Goal: Information Seeking & Learning: Find specific page/section

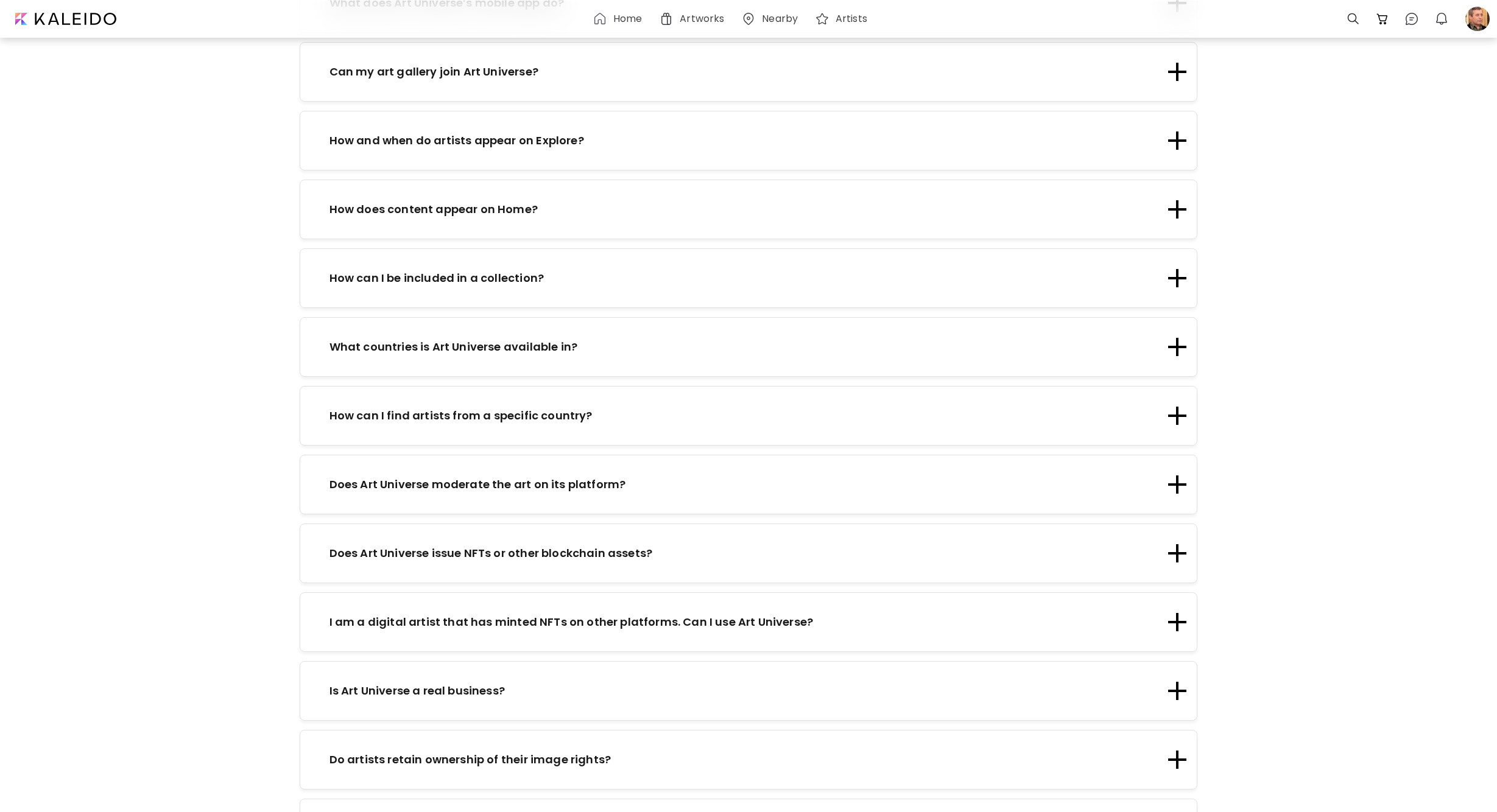
scroll to position [1813, 0]
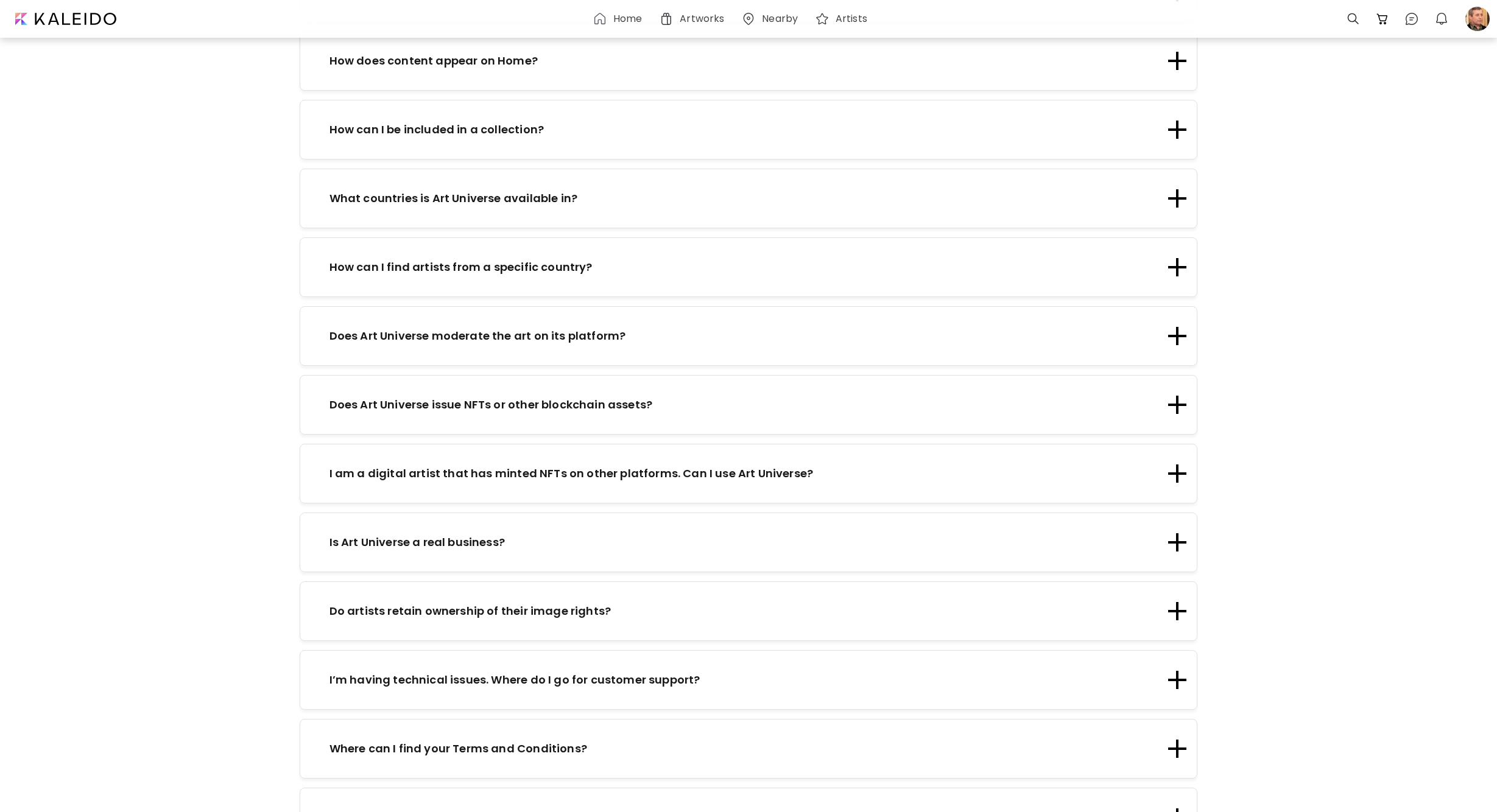
click at [447, 788] on div "Where can I find your Privacy Policy?" at bounding box center [748, 817] width 899 height 60
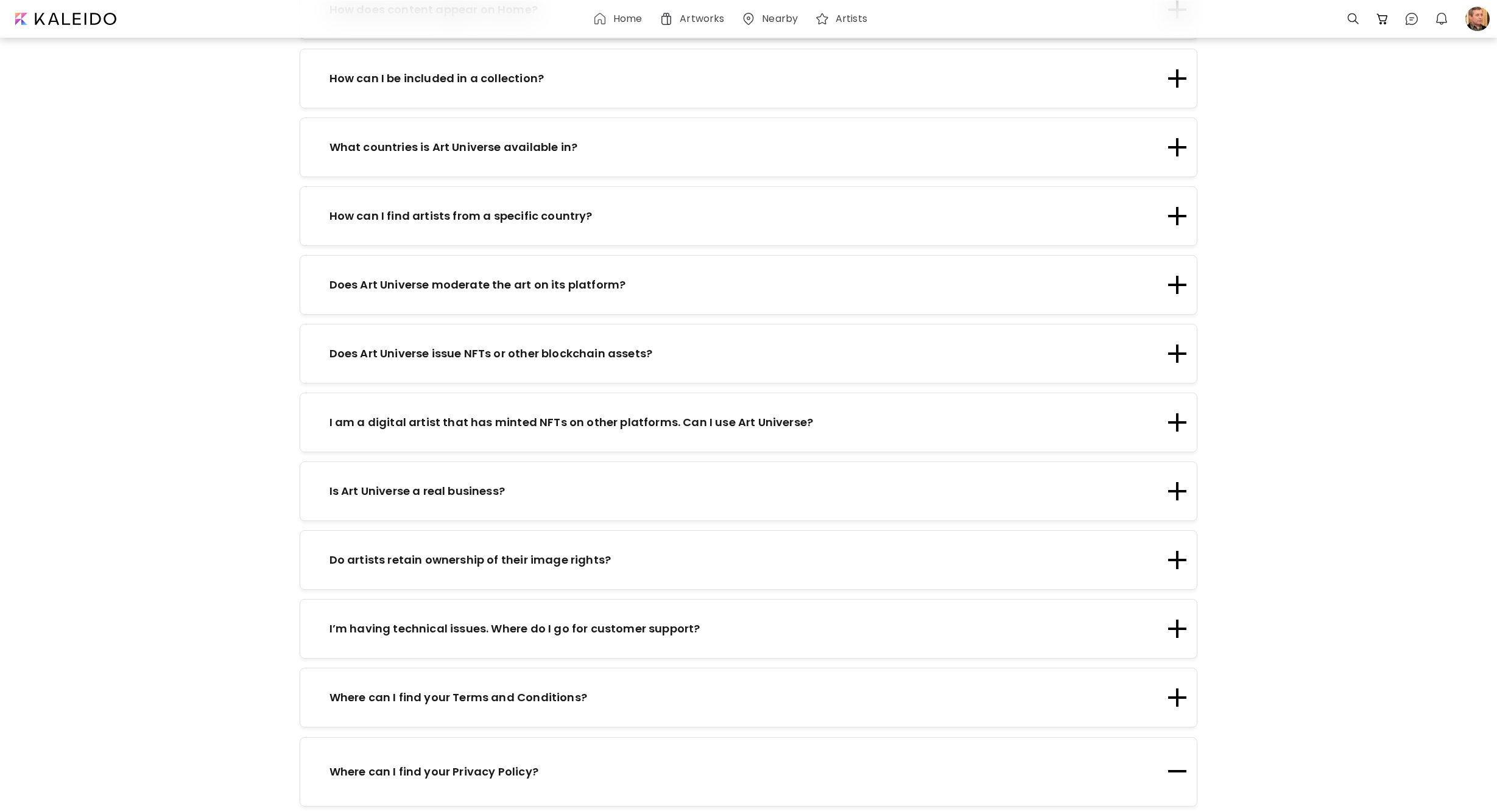
click at [388, 677] on div "Where can I find your Terms and Conditions?" at bounding box center [748, 697] width 899 height 60
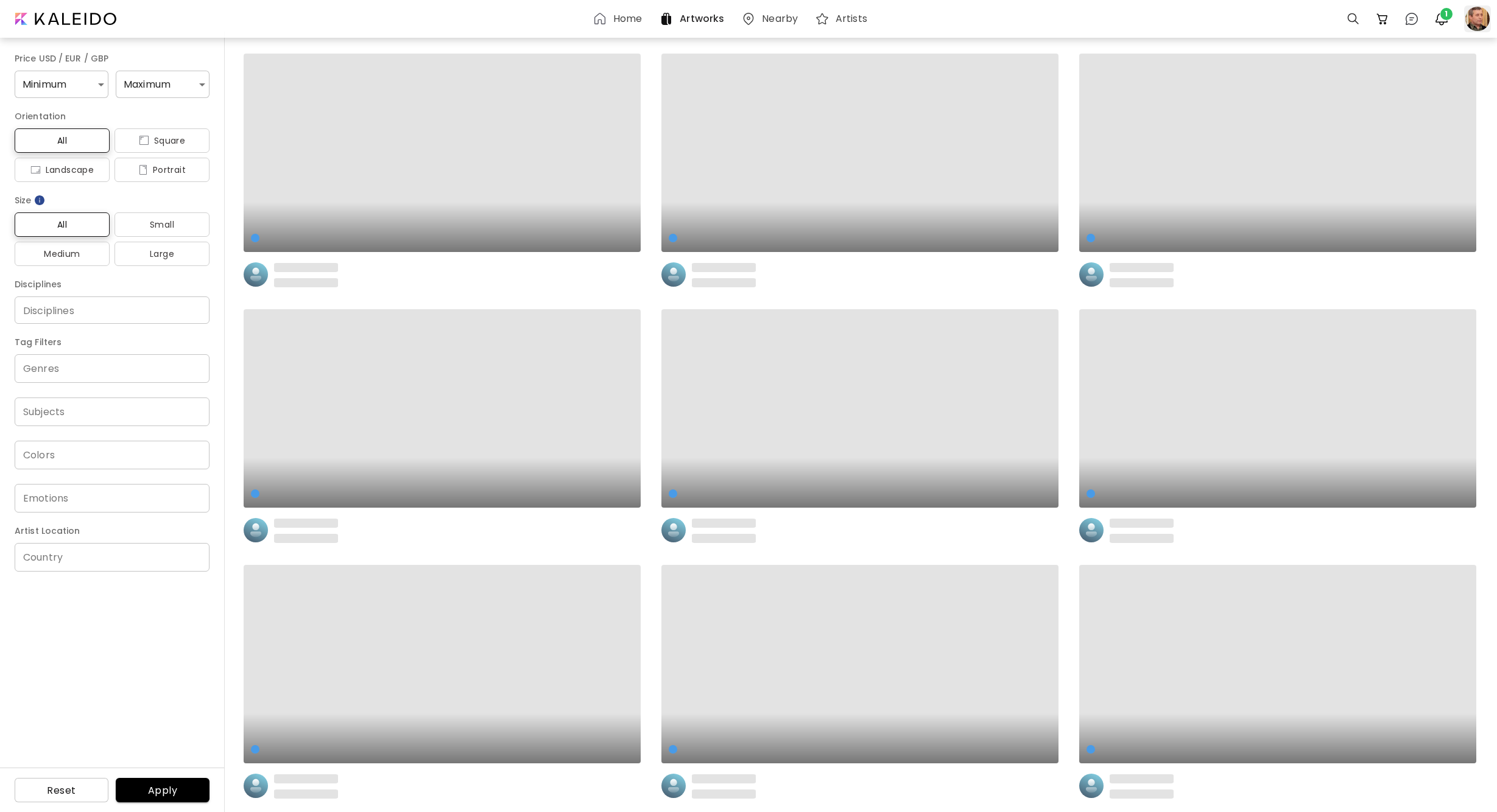
click at [1466, 7] on div at bounding box center [1478, 19] width 27 height 27
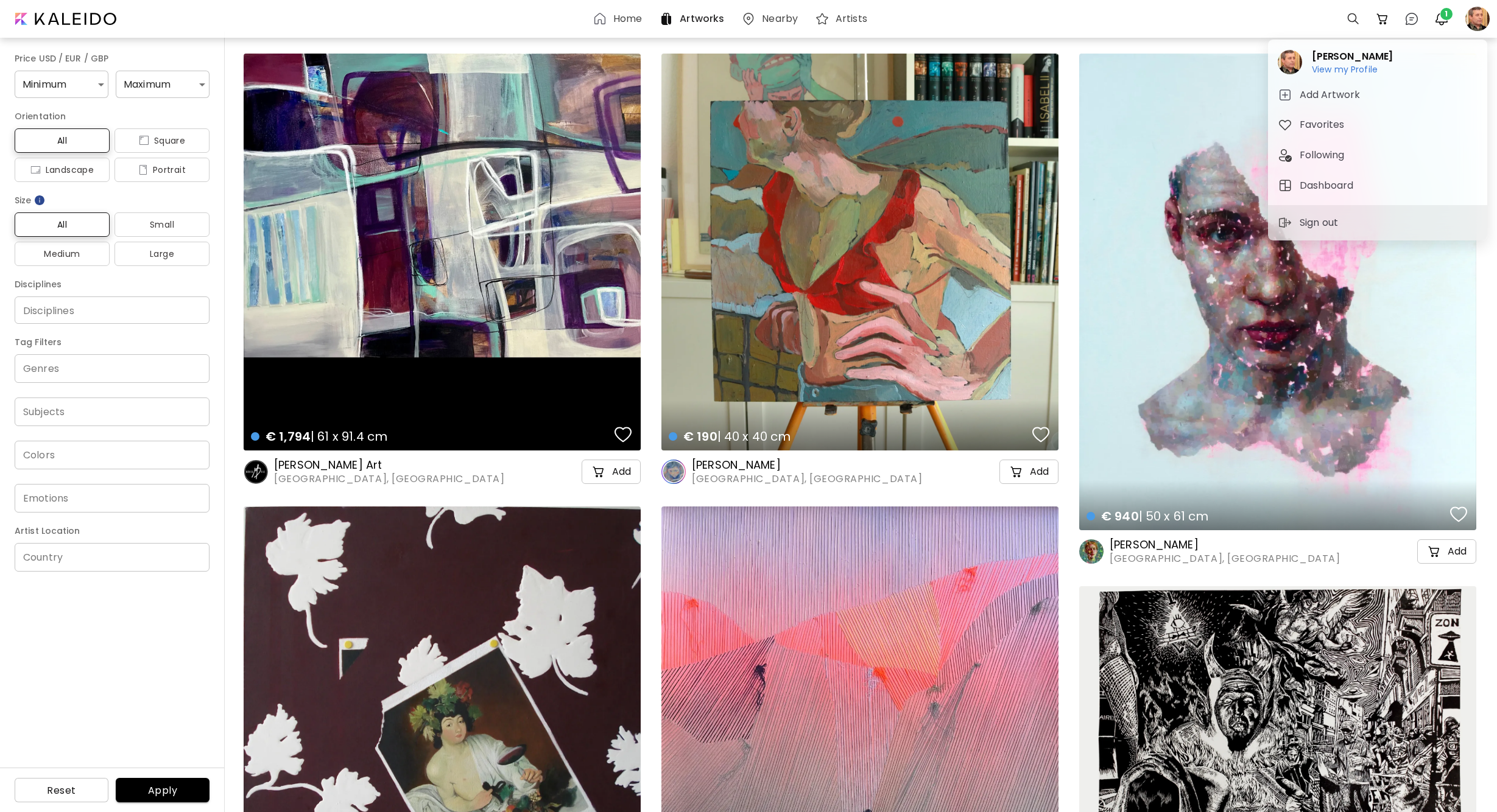
click at [119, 7] on div at bounding box center [748, 406] width 1497 height 812
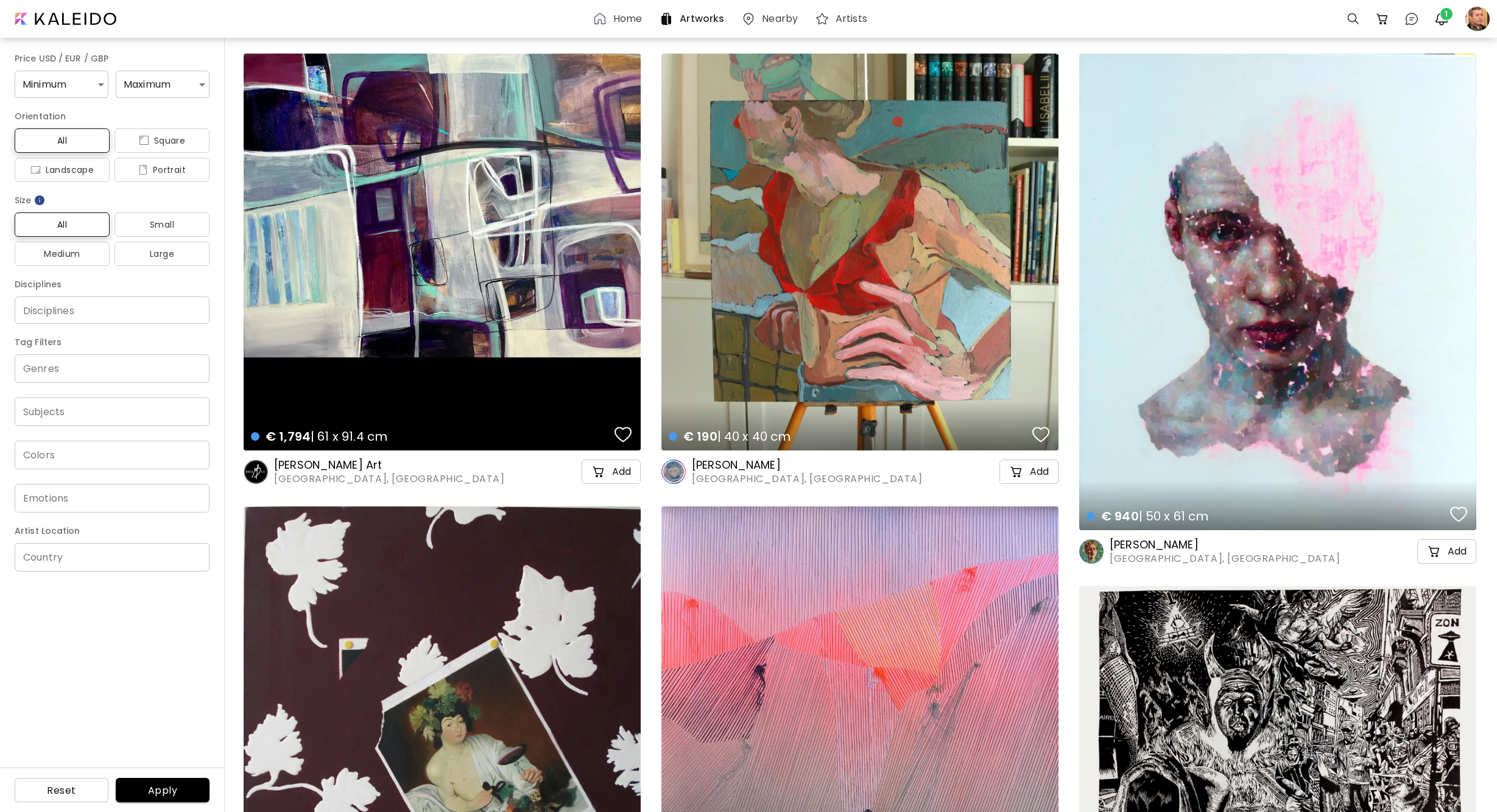
click at [93, 13] on div "Mihai Cotovanu View my Profile View my Profile Add Artwork Favorites Following …" at bounding box center [748, 409] width 1497 height 808
click at [92, 19] on div at bounding box center [65, 18] width 117 height 24
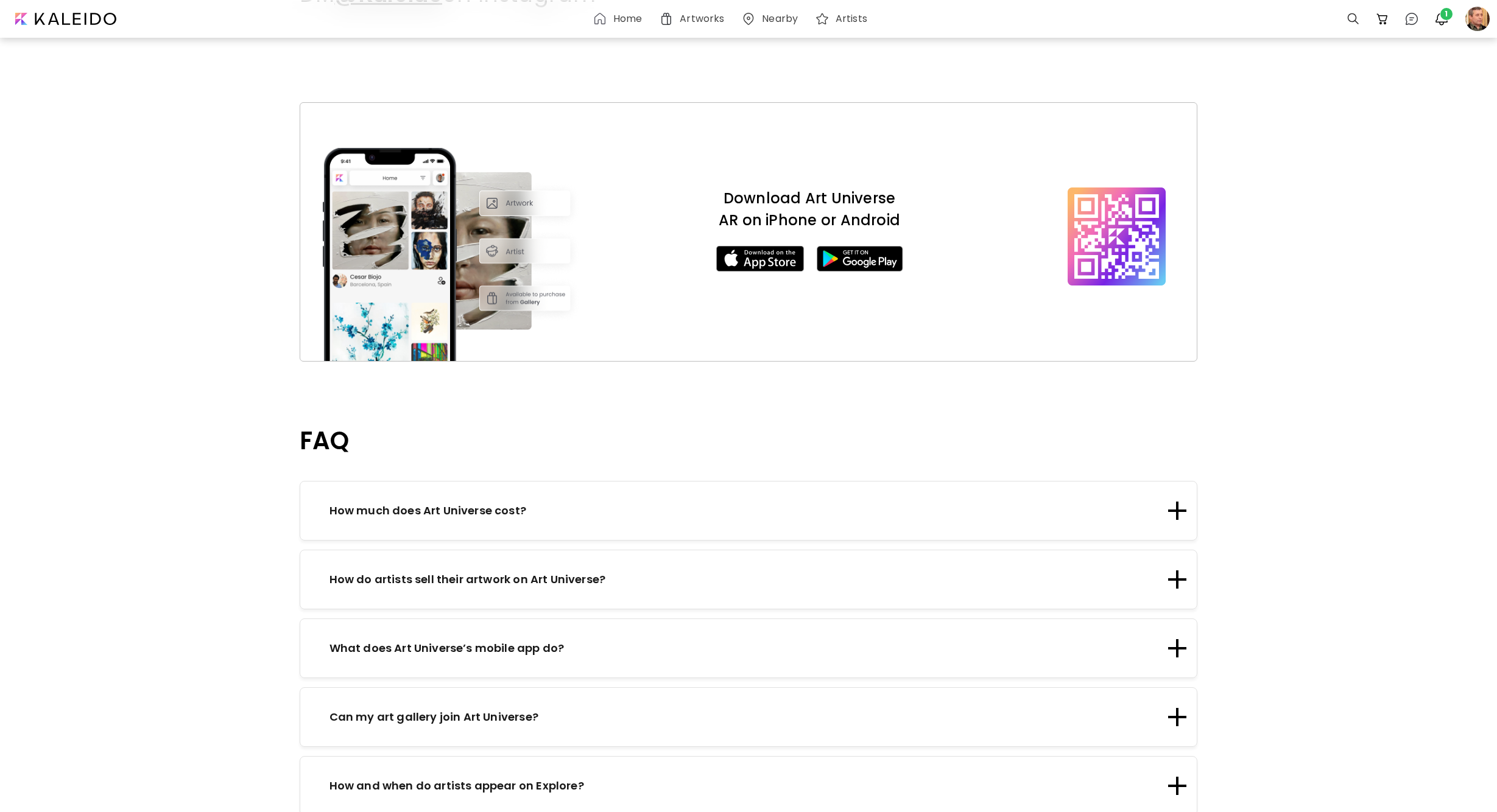
scroll to position [1813, 0]
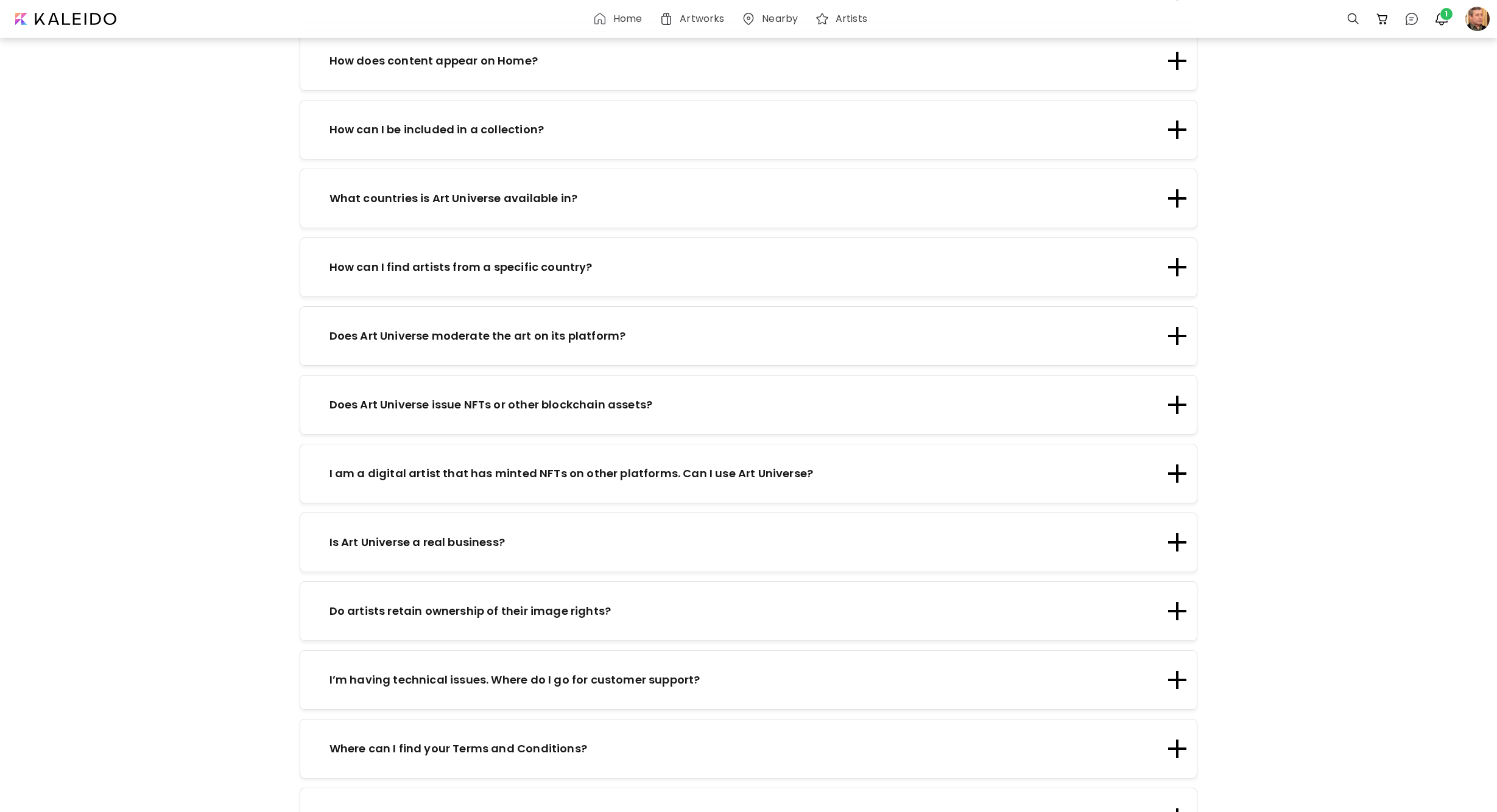
click at [501, 809] on p "Where can I find your Privacy Policy?" at bounding box center [434, 818] width 209 height 17
